Goal: Task Accomplishment & Management: Use online tool/utility

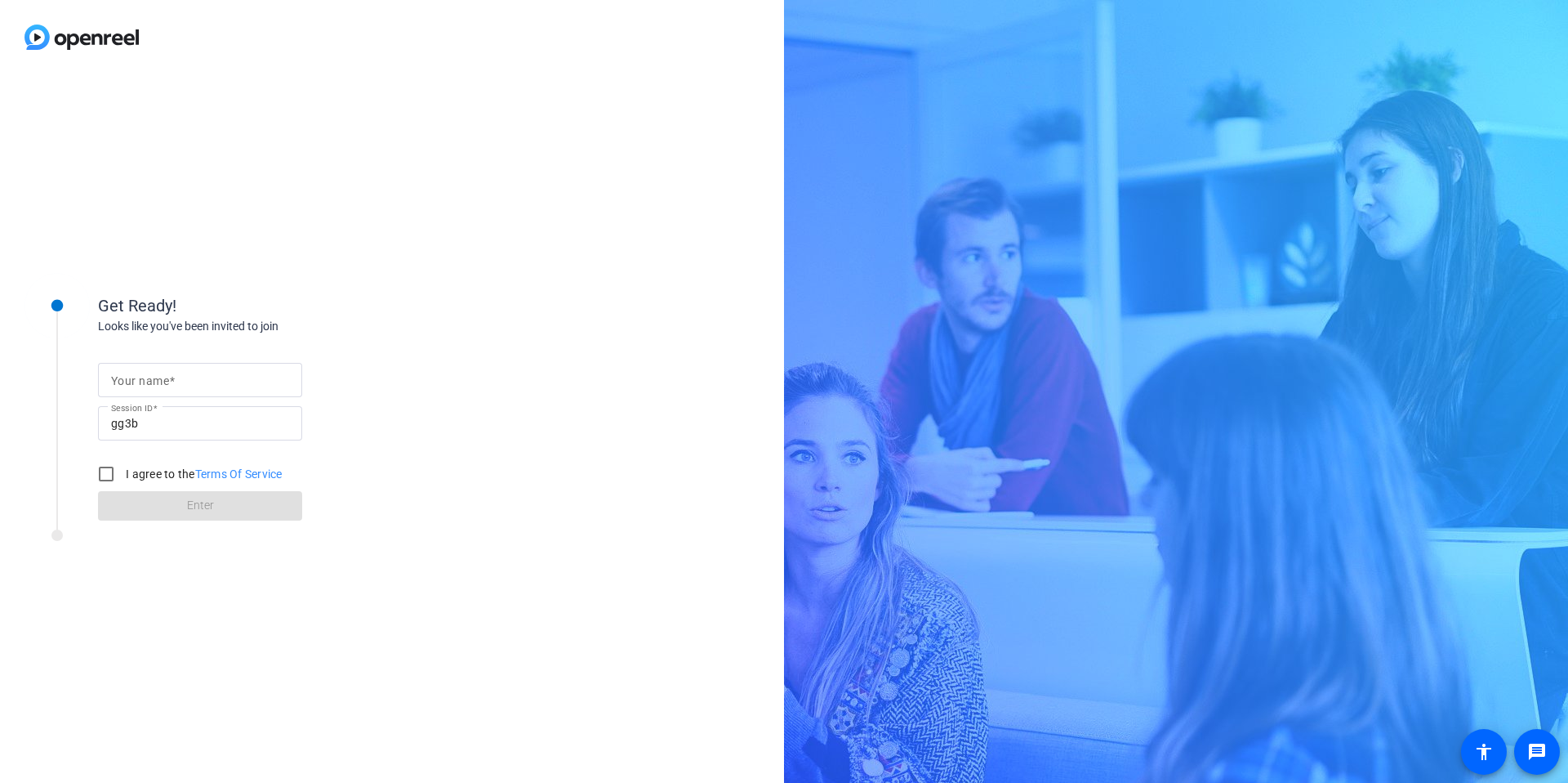
click at [239, 376] on input "Your name" at bounding box center [200, 380] width 178 height 20
type input "[PERSON_NAME]"
click at [179, 479] on label "I agree to the Terms Of Service" at bounding box center [202, 474] width 160 height 17
click at [122, 479] on input "I agree to the Terms Of Service" at bounding box center [105, 473] width 33 height 33
checkbox input "true"
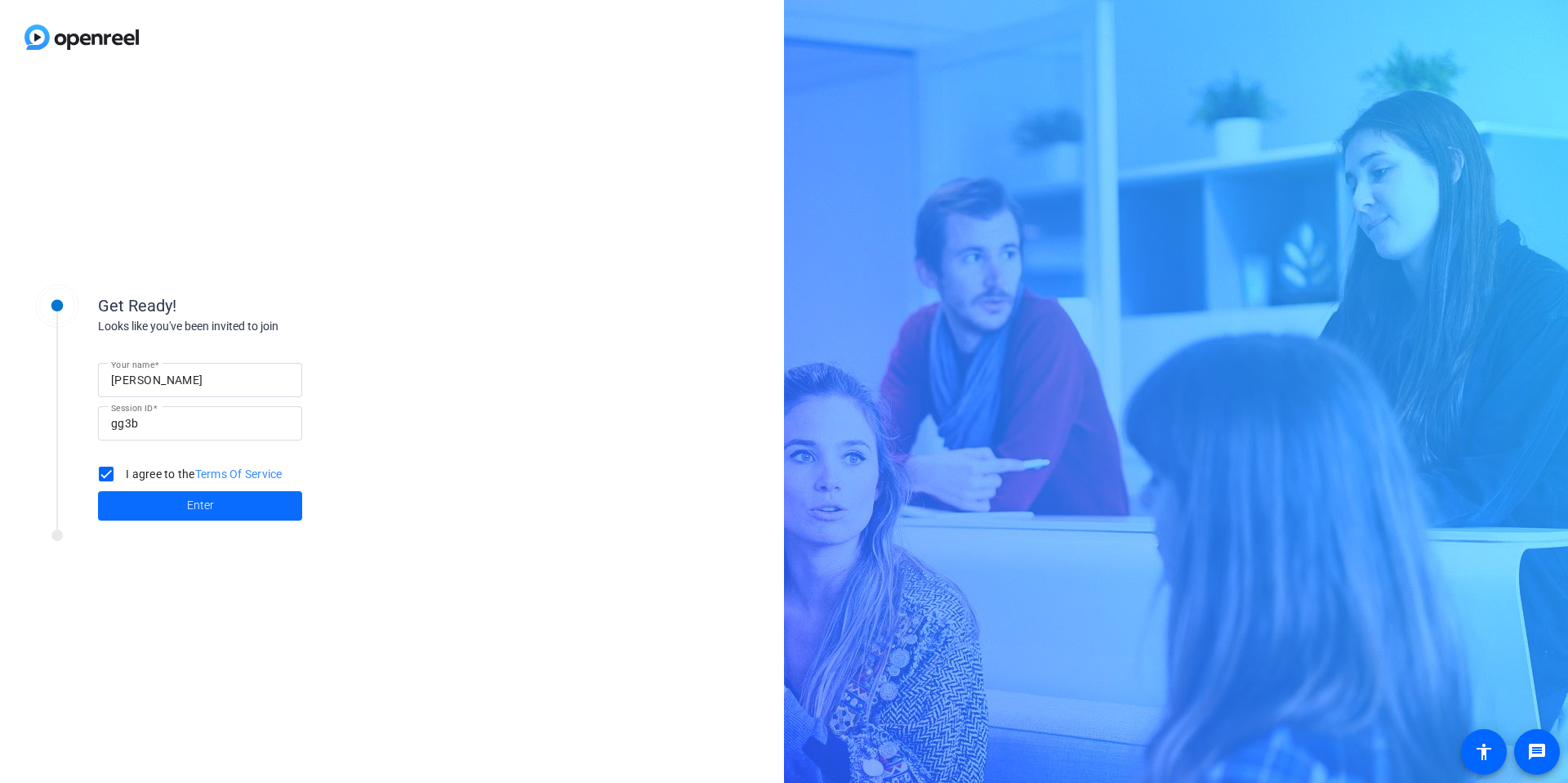
click at [163, 513] on span at bounding box center [200, 506] width 204 height 39
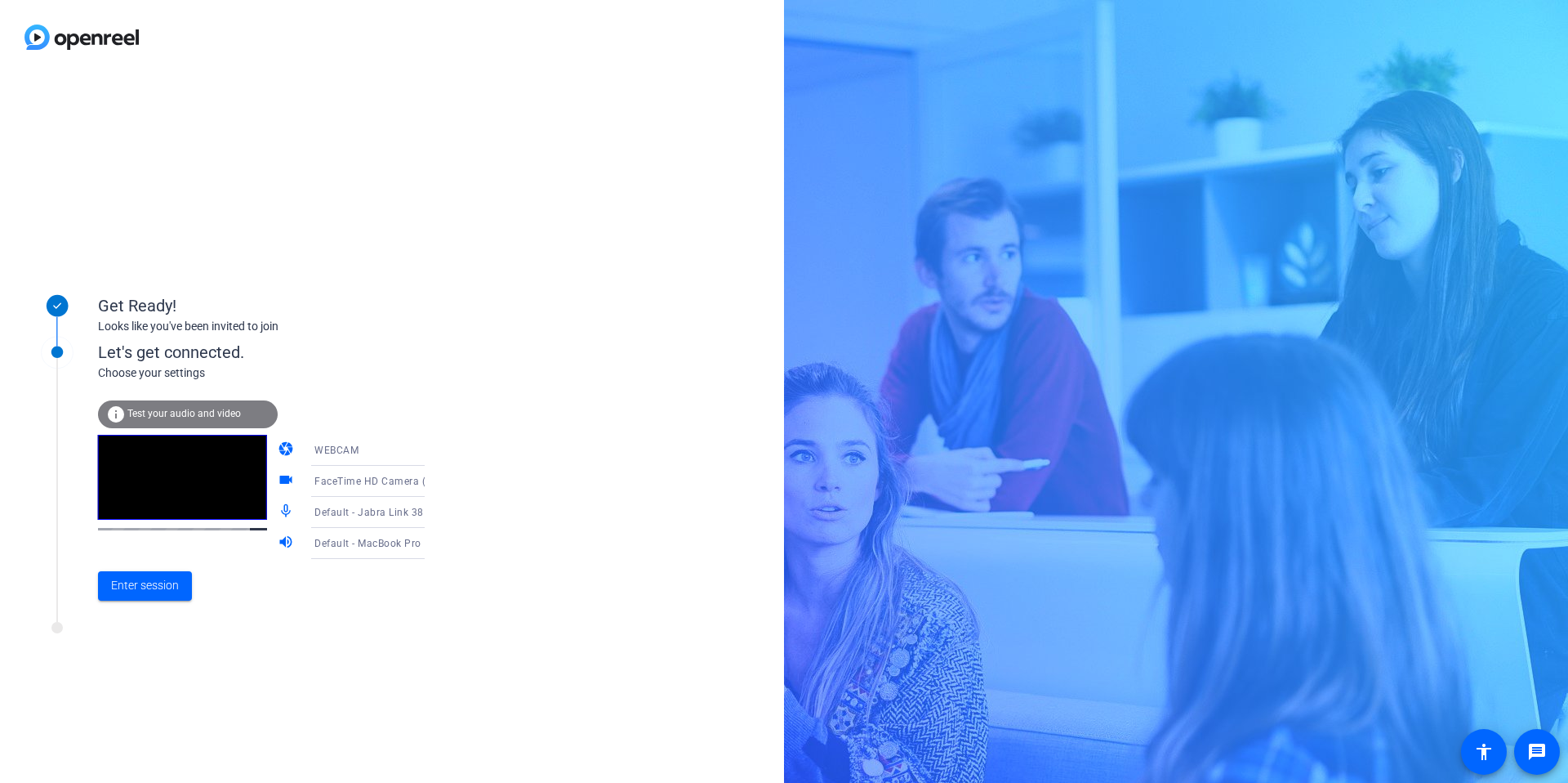
click at [365, 522] on div "Default - Jabra Link 380 (0b0e:24c8)" at bounding box center [379, 511] width 130 height 31
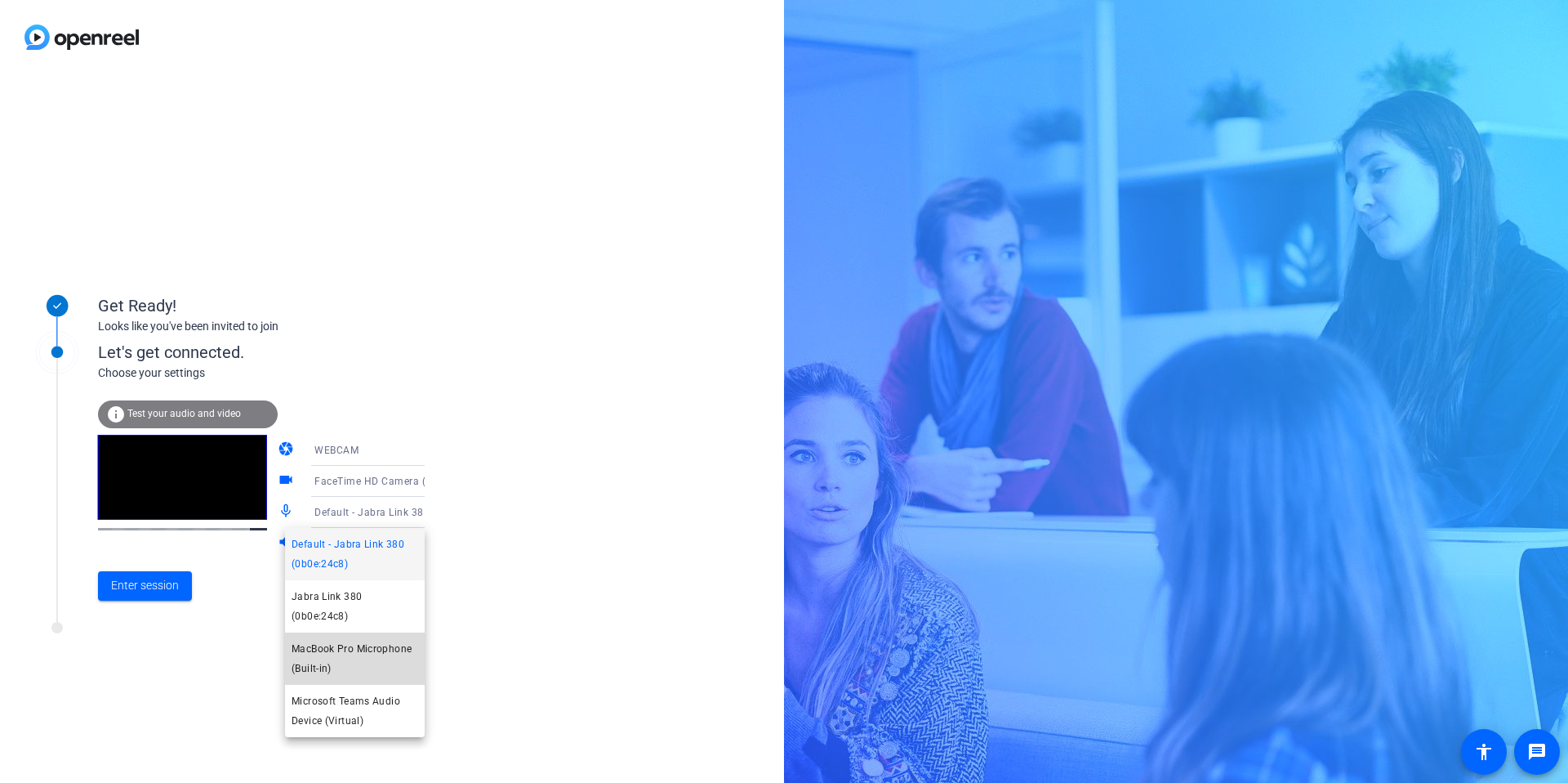
click at [357, 651] on span "MacBook Pro Microphone (Built-in)" at bounding box center [354, 659] width 127 height 39
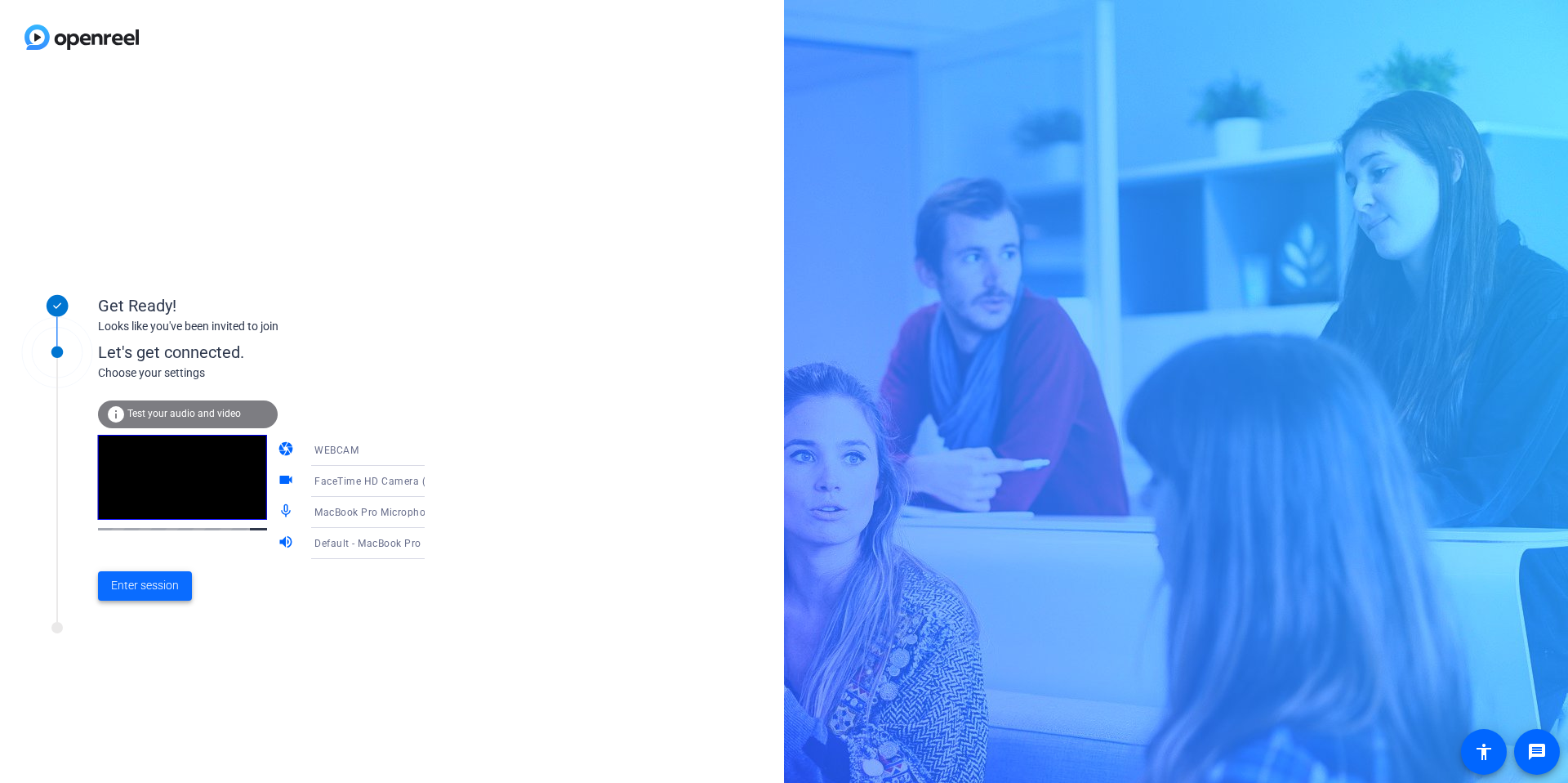
click at [160, 580] on span "Enter session" at bounding box center [145, 585] width 68 height 17
